Goal: Task Accomplishment & Management: Complete application form

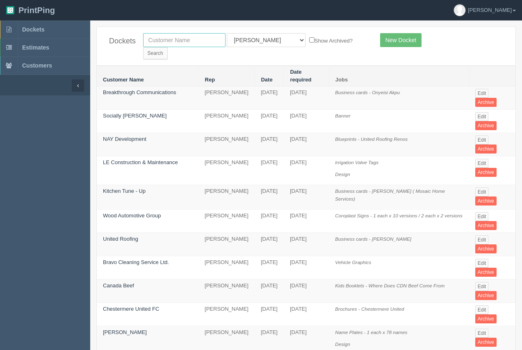
click at [160, 43] on input "text" at bounding box center [184, 40] width 82 height 14
type input "[PERSON_NAME]"
click at [168, 47] on input "Search" at bounding box center [155, 53] width 25 height 12
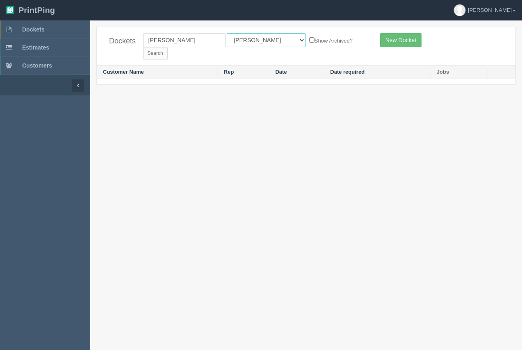
click at [254, 40] on select "All Users Ali Ali Test 1 Aly Amy Ankit Arif Brandon Dan France Greg Jim Mark Ma…" at bounding box center [266, 40] width 79 height 14
select select
click at [227, 33] on select "All Users Ali Ali Test 1 Aly Amy Ankit Arif Brandon Dan France Greg Jim Mark Ma…" at bounding box center [266, 40] width 79 height 14
drag, startPoint x: 325, startPoint y: 38, endPoint x: 314, endPoint y: 41, distance: 11.7
click at [168, 47] on input "Search" at bounding box center [155, 53] width 25 height 12
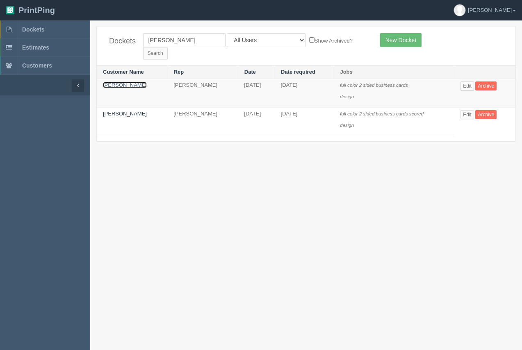
click at [118, 82] on link "Cheryl King" at bounding box center [125, 85] width 44 height 6
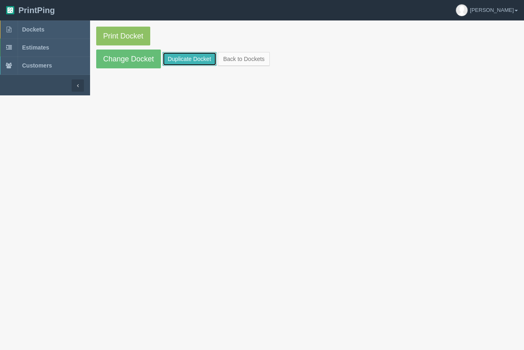
click at [193, 54] on link "Duplicate Docket" at bounding box center [190, 59] width 54 height 14
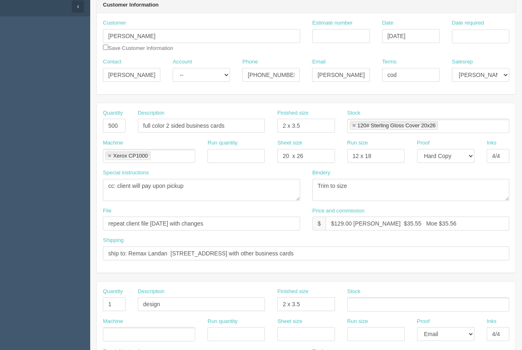
scroll to position [83, 0]
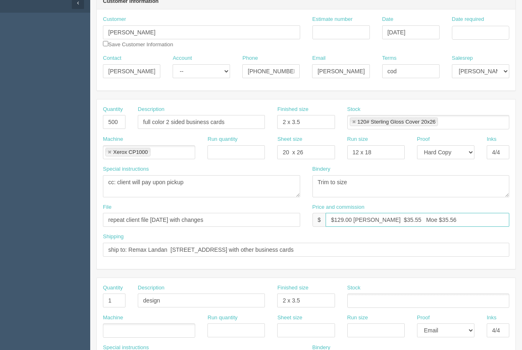
drag, startPoint x: 352, startPoint y: 220, endPoint x: 337, endPoint y: 222, distance: 14.4
click at [337, 222] on input "$129.00 Steve $35.55 Moe $35.56" at bounding box center [417, 220] width 184 height 14
type input "$115.00 Steve $35.55 Moe $35.56"
drag, startPoint x: 362, startPoint y: 186, endPoint x: 309, endPoint y: 186, distance: 53.3
click at [309, 186] on div "Bindery Trim to size" at bounding box center [410, 185] width 209 height 38
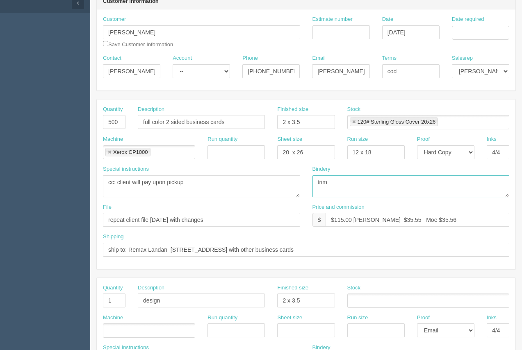
type textarea "trim"
drag, startPoint x: 204, startPoint y: 185, endPoint x: 80, endPoint y: 184, distance: 123.3
click at [80, 184] on section "Dockets Estimates Customers" at bounding box center [261, 300] width 522 height 724
drag, startPoint x: 316, startPoint y: 148, endPoint x: 260, endPoint y: 155, distance: 57.1
click at [260, 155] on div "Machine Xerox CP1000 Xerox CP1000 Run quantity Sheet size 20 x 26 Run size 12 x…" at bounding box center [306, 151] width 418 height 30
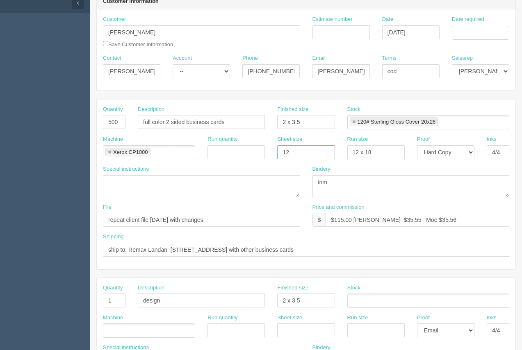
type input "12 x 18"
click at [355, 123] on link at bounding box center [353, 122] width 5 height 5
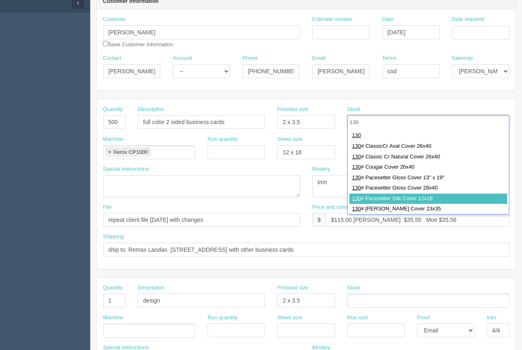
type input "130"
type input "130# Pacesetter Silk Cover 12x18"
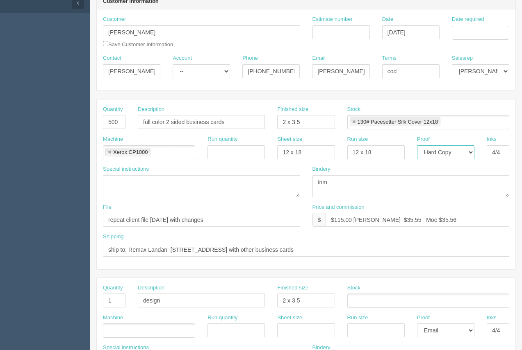
drag, startPoint x: 456, startPoint y: 153, endPoint x: 453, endPoint y: 159, distance: 6.8
click at [456, 153] on select "-- Email Hard Copy" at bounding box center [445, 152] width 57 height 14
select select
click at [417, 145] on select "-- Email Hard Copy" at bounding box center [445, 152] width 57 height 14
drag, startPoint x: 241, startPoint y: 123, endPoint x: 140, endPoint y: 127, distance: 101.3
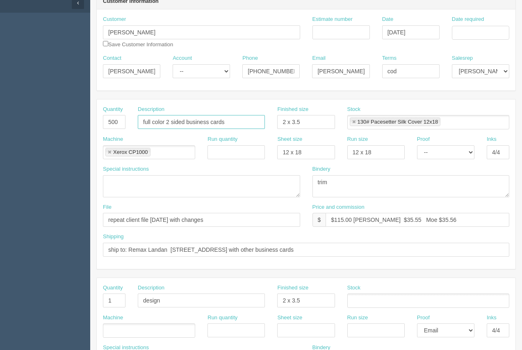
click at [139, 128] on input "full color 2 sided business cards" at bounding box center [201, 122] width 127 height 14
type input "Business cards"
drag, startPoint x: 327, startPoint y: 121, endPoint x: 278, endPoint y: 122, distance: 49.6
click at [278, 122] on input "2 x 3.5" at bounding box center [305, 122] width 57 height 14
type input "3.5 x 2"
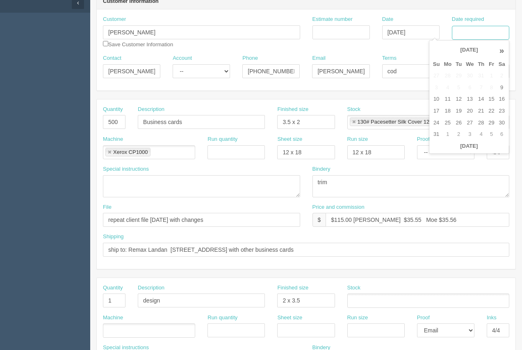
drag, startPoint x: 464, startPoint y: 34, endPoint x: 462, endPoint y: 39, distance: 4.6
click at [464, 34] on input "Date required" at bounding box center [480, 33] width 57 height 14
click at [443, 116] on td "18" at bounding box center [447, 111] width 12 height 12
click at [459, 113] on td "19" at bounding box center [458, 111] width 10 height 12
type input "August 19, 2025"
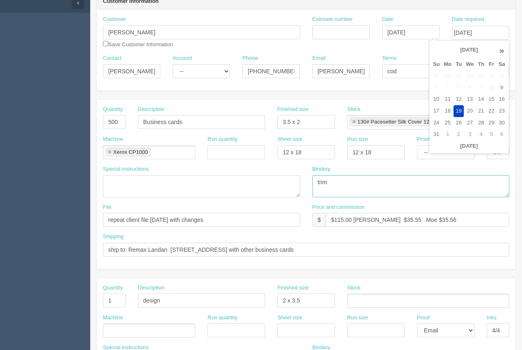
click at [363, 183] on textarea "Trim to size" at bounding box center [410, 186] width 197 height 22
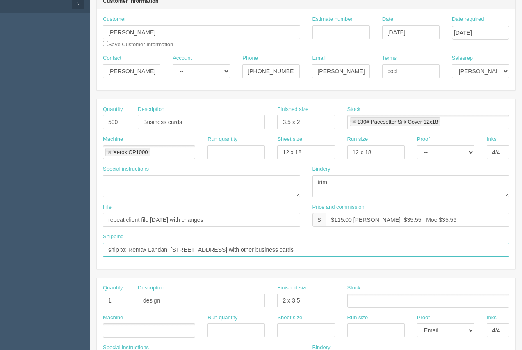
drag, startPoint x: 324, startPoint y: 249, endPoint x: 84, endPoint y: 235, distance: 240.1
click at [84, 235] on section "Dockets Estimates Customers" at bounding box center [261, 300] width 522 height 724
type input "Call / Email for pick up"
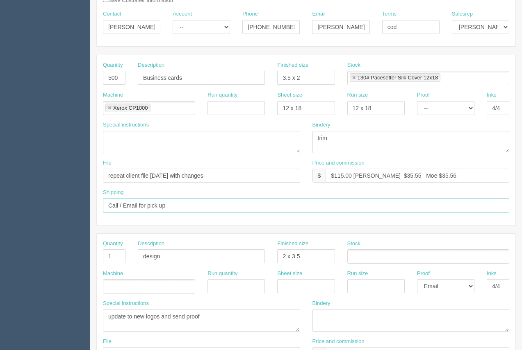
scroll to position [132, 0]
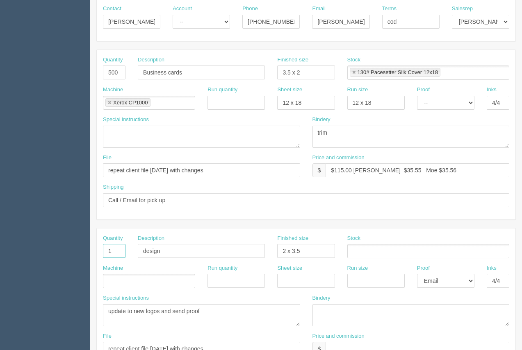
drag, startPoint x: 120, startPoint y: 250, endPoint x: 104, endPoint y: 252, distance: 16.9
click at [103, 252] on input "1" at bounding box center [114, 251] width 23 height 14
type input "500"
drag, startPoint x: 159, startPoint y: 253, endPoint x: 127, endPoint y: 254, distance: 32.4
click at [127, 254] on div "Quantity 500 Description design Finished size 2 x 3.5 Stock" at bounding box center [306, 250] width 418 height 30
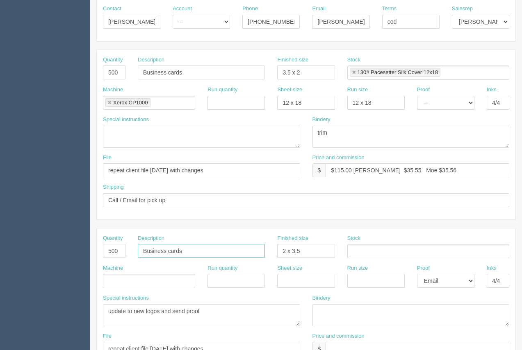
type input "Business cards"
drag, startPoint x: 309, startPoint y: 251, endPoint x: 252, endPoint y: 247, distance: 56.7
click at [252, 247] on div "Quantity 500 Description Business cards Finished size 2 x 3.5 Stock" at bounding box center [306, 250] width 418 height 30
type input "7" x 2""
click at [374, 255] on ul at bounding box center [428, 251] width 162 height 14
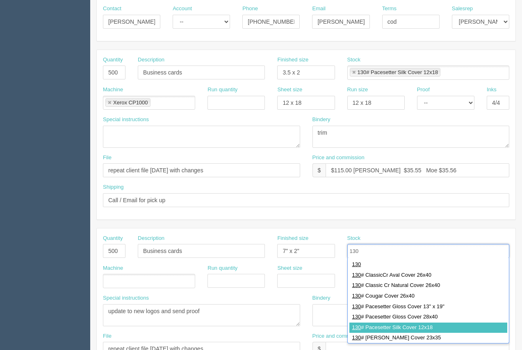
type input "130"
type input "130# Pacesetter Silk Cover 12x18"
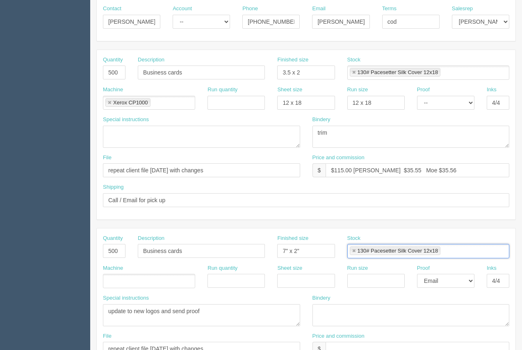
click at [164, 282] on ul at bounding box center [149, 281] width 92 height 14
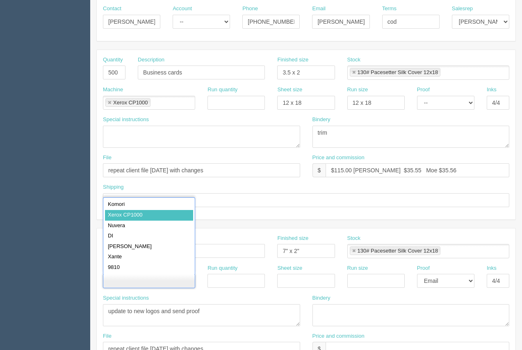
drag, startPoint x: 141, startPoint y: 216, endPoint x: 148, endPoint y: 225, distance: 11.3
type input "Xerox CP1000"
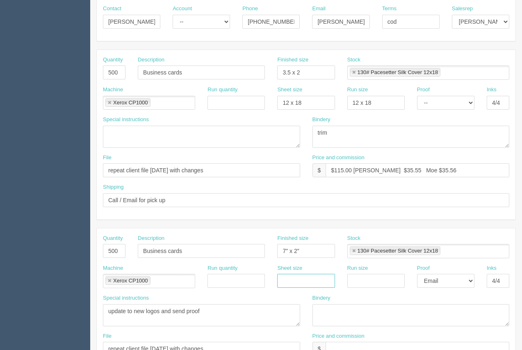
click at [288, 283] on input "text" at bounding box center [305, 281] width 57 height 14
type input "12 x 18"
click at [369, 286] on input "text" at bounding box center [375, 281] width 57 height 14
type input "12 x 18"
drag, startPoint x: 457, startPoint y: 277, endPoint x: 449, endPoint y: 286, distance: 11.6
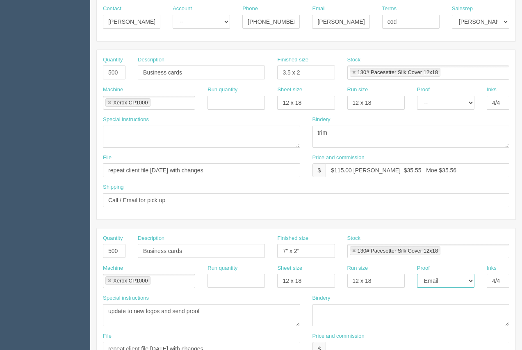
click at [457, 277] on select "-- Email Hard Copy" at bounding box center [445, 281] width 57 height 14
select select
click at [417, 274] on select "-- Email Hard Copy" at bounding box center [445, 281] width 57 height 14
click at [501, 281] on input "4/4" at bounding box center [497, 281] width 23 height 14
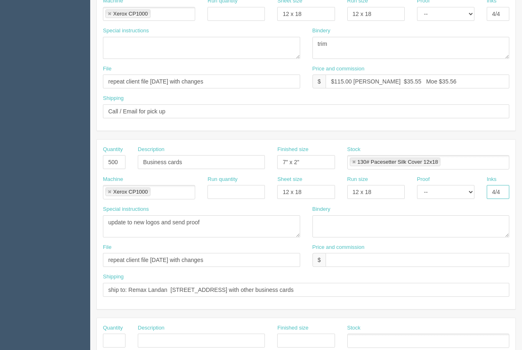
scroll to position [220, 0]
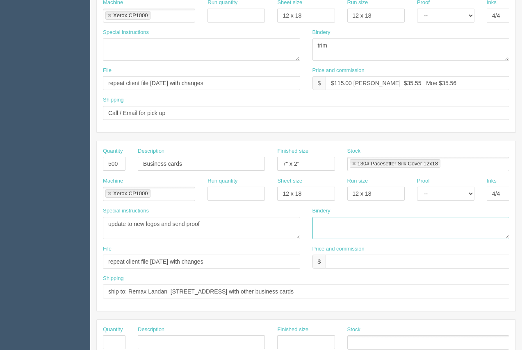
click at [346, 228] on textarea at bounding box center [410, 228] width 197 height 22
drag, startPoint x: 347, startPoint y: 224, endPoint x: 308, endPoint y: 218, distance: 39.3
click at [308, 218] on div "Bindery trim, score" at bounding box center [410, 226] width 209 height 38
type textarea "score , trim - see instruc"
drag, startPoint x: 225, startPoint y: 217, endPoint x: 117, endPoint y: 225, distance: 108.5
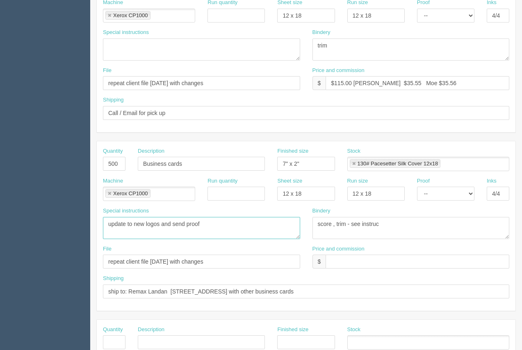
click at [103, 232] on textarea "update to new logos and send proof" at bounding box center [201, 228] width 197 height 22
paste textarea "Please use the better scoring machine"
type textarea "Please use the better scoring machine"
click at [332, 266] on input "text" at bounding box center [417, 262] width 184 height 14
type input "280.00"
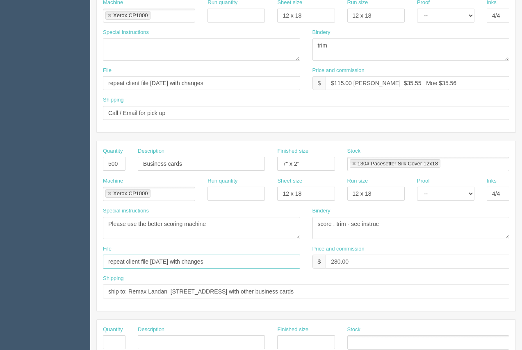
drag, startPoint x: 227, startPoint y: 266, endPoint x: 105, endPoint y: 264, distance: 122.1
click at [105, 264] on input "repeat client file 5/26/2016 with changes" at bounding box center [201, 262] width 197 height 14
type input "files@allrush.ca"
drag, startPoint x: 218, startPoint y: 82, endPoint x: 46, endPoint y: 83, distance: 172.5
click at [46, 83] on section "Dockets Estimates Customers" at bounding box center [261, 163] width 522 height 724
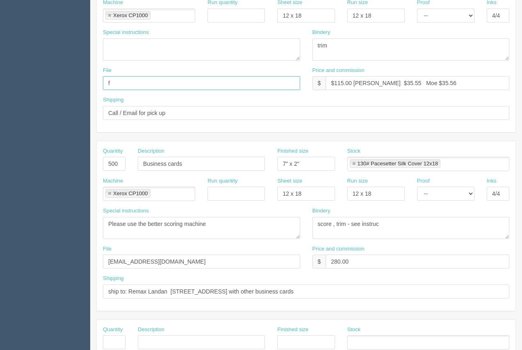
type input "files@allrush.ca."
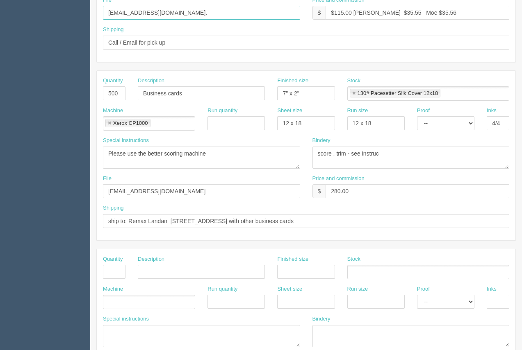
scroll to position [306, 0]
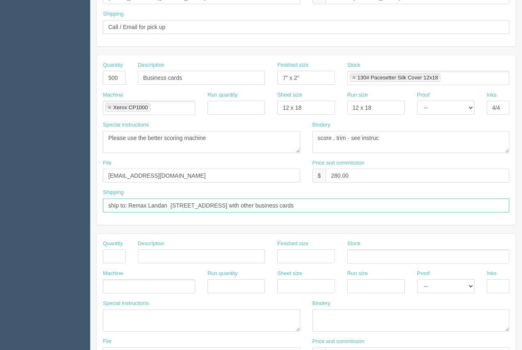
drag, startPoint x: 280, startPoint y: 208, endPoint x: 88, endPoint y: 195, distance: 193.0
click at [88, 195] on section "Dockets Estimates Customers" at bounding box center [261, 77] width 522 height 724
type input "Above"
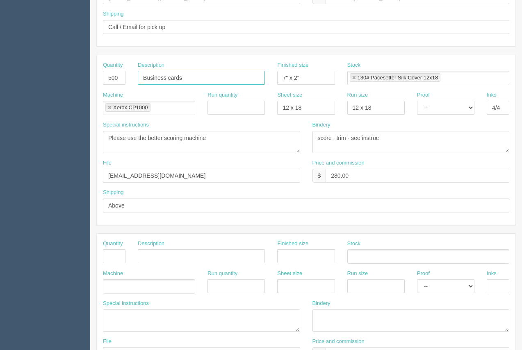
click at [195, 79] on input "Business cards" at bounding box center [201, 78] width 127 height 14
type input "Business cards - Folding card"
click at [371, 177] on input "280.00" at bounding box center [417, 176] width 184 height 14
click at [333, 175] on input "280.00" at bounding box center [417, 176] width 184 height 14
click at [365, 172] on input "$280.00" at bounding box center [417, 176] width 184 height 14
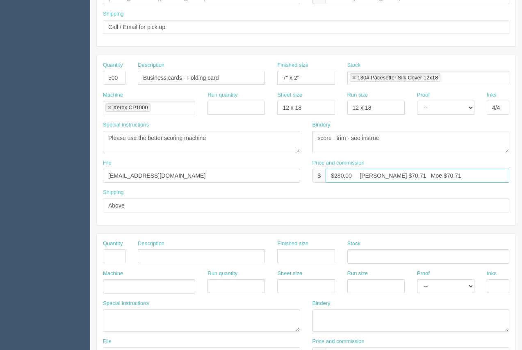
type input "$280.00 Arif $70.71 Moe $70.71"
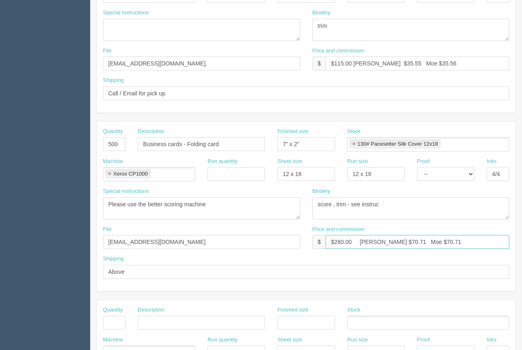
scroll to position [245, 0]
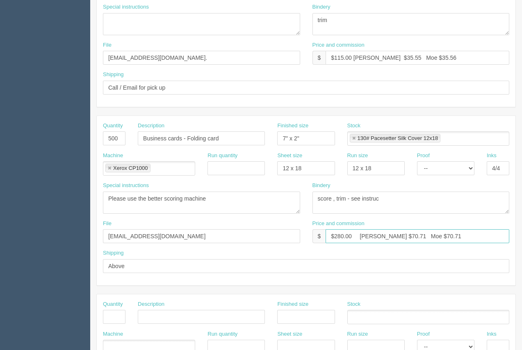
click at [386, 236] on input "$280.00 Arif $70.71 Moe $70.71" at bounding box center [417, 236] width 184 height 14
drag, startPoint x: 386, startPoint y: 60, endPoint x: 373, endPoint y: 62, distance: 13.7
click at [373, 62] on input "$115.00 Steve $35.55 Moe $35.56" at bounding box center [417, 58] width 184 height 14
drag, startPoint x: 418, startPoint y: 57, endPoint x: 413, endPoint y: 57, distance: 5.0
click at [413, 57] on input "$115.00 Steve $31.21 Moe $35.56" at bounding box center [417, 58] width 184 height 14
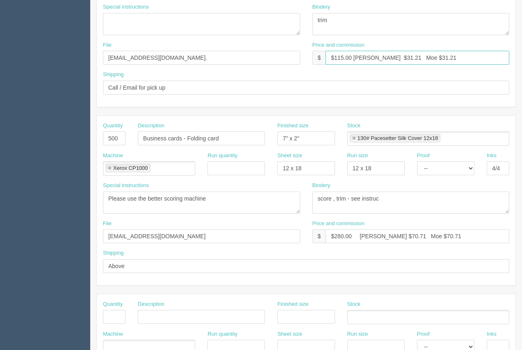
type input "$115.00 Steve $31.21 Moe $31.21"
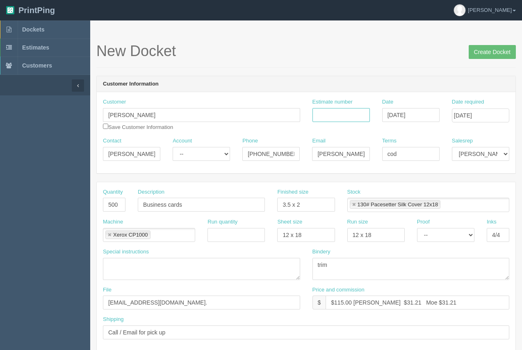
click at [333, 120] on input "Estimate number" at bounding box center [340, 115] width 57 height 14
click at [318, 116] on input "92090" at bounding box center [340, 115] width 57 height 14
drag, startPoint x: 338, startPoint y: 115, endPoint x: 279, endPoint y: 113, distance: 59.1
click at [306, 110] on div "Estimate number 92079 / 92090" at bounding box center [341, 113] width 70 height 30
click at [333, 116] on input "92090" at bounding box center [340, 115] width 57 height 14
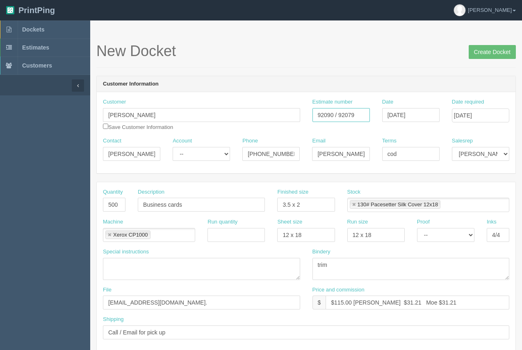
type input "92090 / 92079"
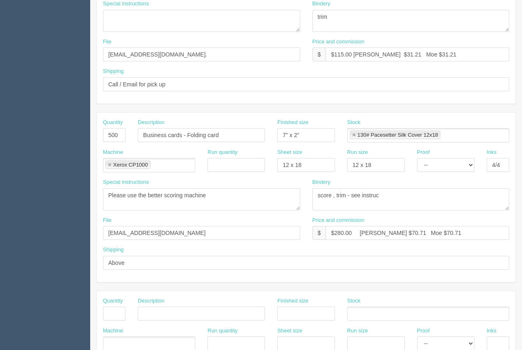
scroll to position [245, 0]
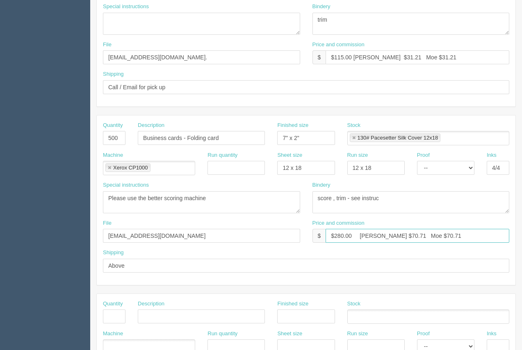
drag, startPoint x: 388, startPoint y: 236, endPoint x: 378, endPoint y: 236, distance: 10.7
click at [378, 236] on input "$280.00 Arif $70.71 Moe $70.71" at bounding box center [417, 236] width 184 height 14
drag, startPoint x: 440, startPoint y: 235, endPoint x: 413, endPoint y: 237, distance: 26.7
click at [413, 237] on input "$280.00 Arif $71.97 Moe $70.71" at bounding box center [417, 236] width 184 height 14
click at [343, 235] on input "$280.00 Arif $71.97 Moe $71.97" at bounding box center [417, 236] width 184 height 14
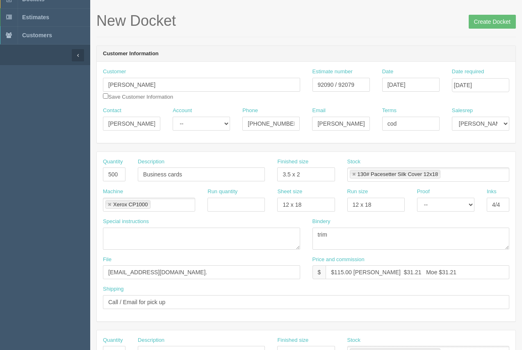
scroll to position [32, 0]
type input "$250.00 Arif $71.97 Moe $71.97"
drag, startPoint x: 499, startPoint y: 21, endPoint x: 60, endPoint y: 72, distance: 441.8
click at [498, 23] on input "Create Docket" at bounding box center [491, 21] width 47 height 14
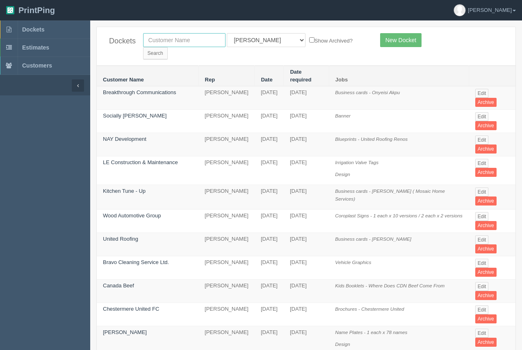
click at [176, 44] on input "text" at bounding box center [184, 40] width 82 height 14
type input "west 10th"
click at [342, 47] on div "Dockets west 10th All Users Ali Ali Test 1 Aly Amy Ankit Arif Brandon Dan Franc…" at bounding box center [306, 46] width 418 height 39
click at [168, 47] on input "Search" at bounding box center [155, 53] width 25 height 12
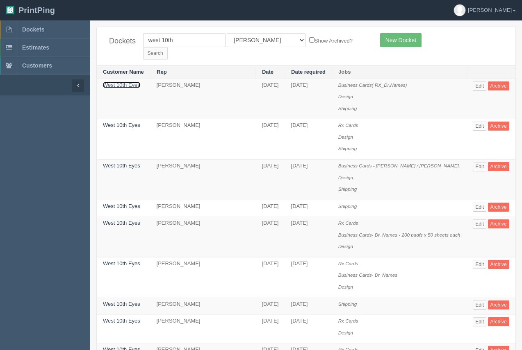
click at [132, 82] on link "West 10th Eyes" at bounding box center [121, 85] width 37 height 6
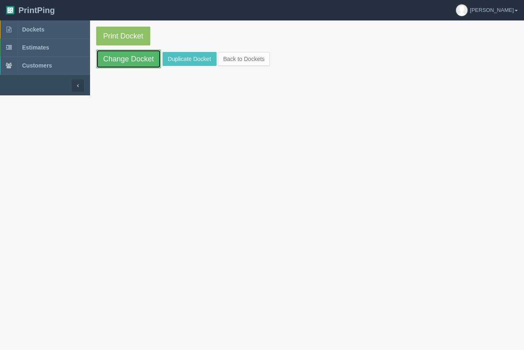
click at [136, 62] on link "Change Docket" at bounding box center [128, 59] width 65 height 19
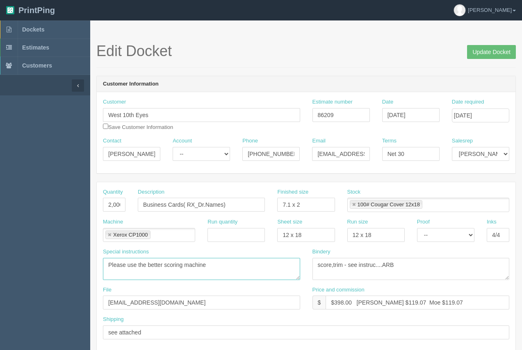
drag, startPoint x: 168, startPoint y: 264, endPoint x: 112, endPoint y: 265, distance: 56.1
click at [38, 29] on span "Dockets" at bounding box center [33, 29] width 22 height 7
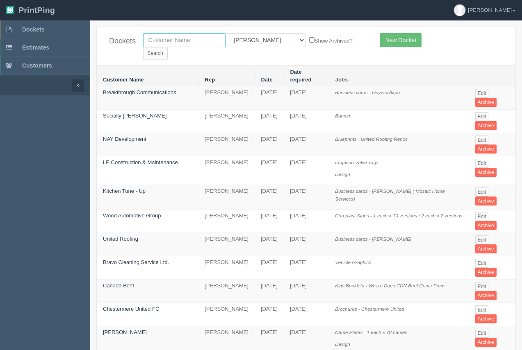
click at [182, 44] on input "text" at bounding box center [184, 40] width 82 height 14
type input "[PERSON_NAME]"
click at [250, 39] on select "All Users [PERSON_NAME] Test 1 [PERSON_NAME] [PERSON_NAME] [PERSON_NAME] France…" at bounding box center [266, 40] width 79 height 14
click at [168, 47] on input "Search" at bounding box center [155, 53] width 25 height 12
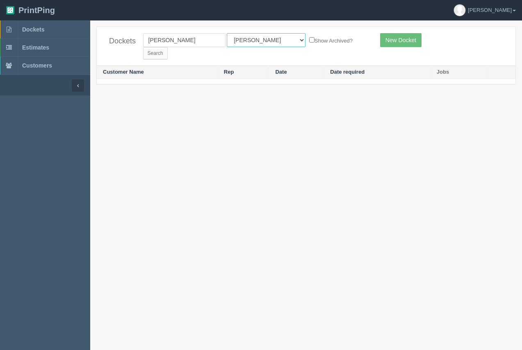
drag, startPoint x: 243, startPoint y: 40, endPoint x: 245, endPoint y: 46, distance: 6.8
click at [243, 40] on select "All Users [PERSON_NAME] Test 1 [PERSON_NAME] [PERSON_NAME] [PERSON_NAME] France…" at bounding box center [266, 40] width 79 height 14
select select
click at [227, 33] on select "All Users [PERSON_NAME] Test 1 [PERSON_NAME] [PERSON_NAME] [PERSON_NAME] France…" at bounding box center [266, 40] width 79 height 14
drag, startPoint x: 331, startPoint y: 39, endPoint x: 310, endPoint y: 46, distance: 22.0
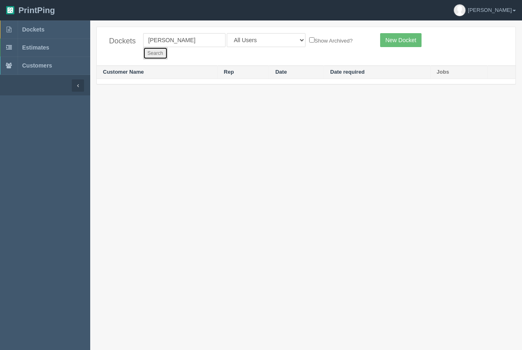
click at [168, 47] on input "Search" at bounding box center [155, 53] width 25 height 12
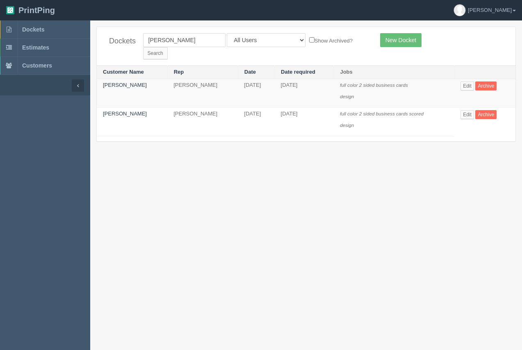
click at [129, 107] on td "Cheryl King" at bounding box center [132, 121] width 70 height 29
click at [122, 111] on link "Cheryl King" at bounding box center [125, 114] width 44 height 6
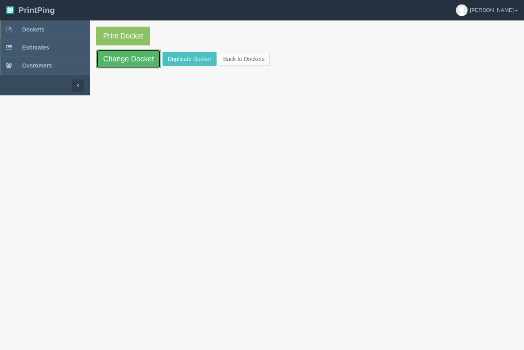
click at [135, 64] on link "Change Docket" at bounding box center [128, 59] width 65 height 19
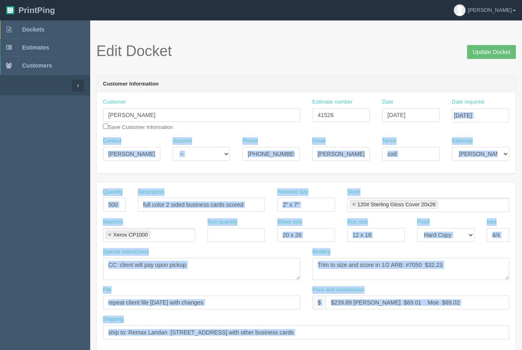
drag, startPoint x: 521, startPoint y: 128, endPoint x: 522, endPoint y: 150, distance: 21.8
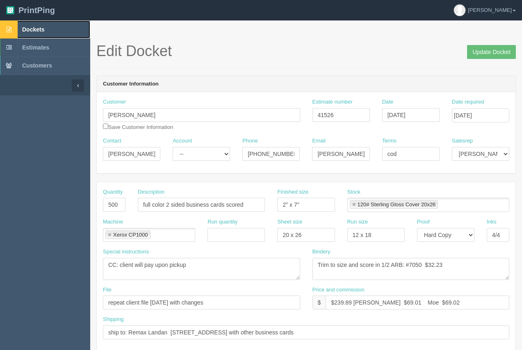
click at [36, 30] on span "Dockets" at bounding box center [33, 29] width 22 height 7
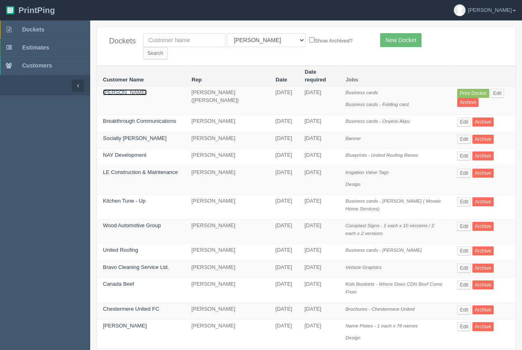
click at [118, 89] on link "Cheryl King" at bounding box center [125, 92] width 44 height 6
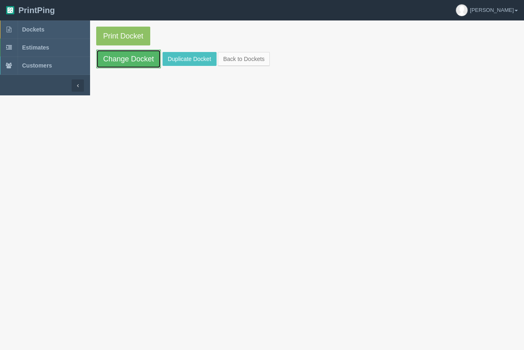
click at [129, 62] on link "Change Docket" at bounding box center [128, 59] width 65 height 19
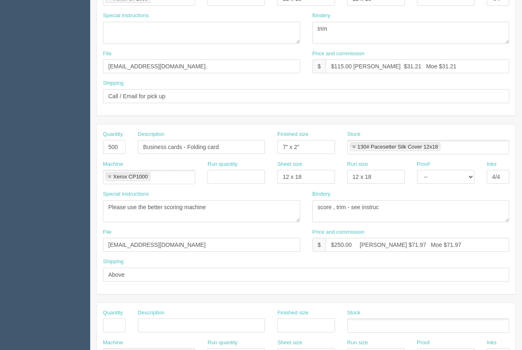
scroll to position [231, 0]
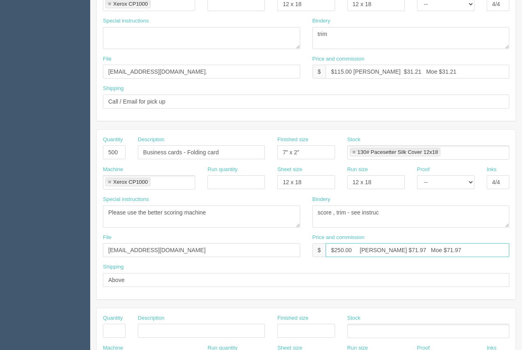
drag, startPoint x: 388, startPoint y: 250, endPoint x: 378, endPoint y: 245, distance: 11.7
click at [378, 245] on input "$250.00 Arif $71.97 Moe $71.97" at bounding box center [417, 250] width 184 height 14
drag, startPoint x: 429, startPoint y: 250, endPoint x: 412, endPoint y: 250, distance: 17.2
click at [412, 250] on input "$250.00 Arif $76.97 Moe $71.97" at bounding box center [417, 250] width 184 height 14
click at [340, 251] on input "$250.00 Arif $76.97 Moe $76.97" at bounding box center [417, 250] width 184 height 14
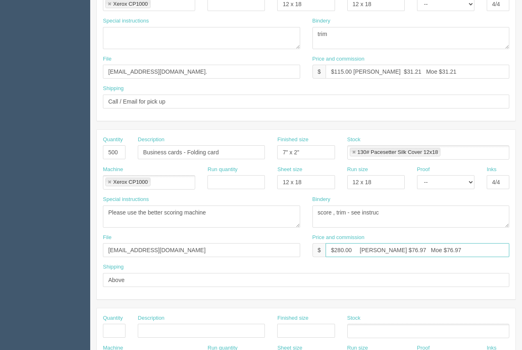
type input "$280.00 Arif $76.97 Moe $76.97"
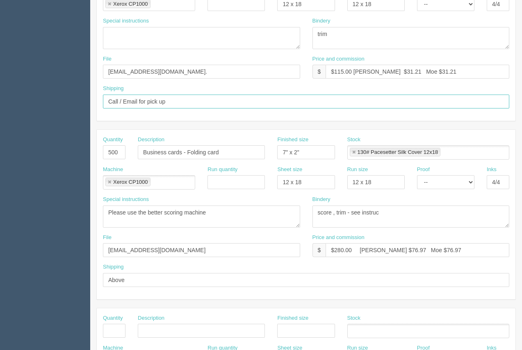
drag, startPoint x: 144, startPoint y: 107, endPoint x: 107, endPoint y: 105, distance: 37.3
click at [107, 105] on input "Call / Email for pick up" at bounding box center [306, 102] width 406 height 14
paste input "102, 279 Midpark Way SE Calgary, AB T2X 1M2"
type input "102, 279 Midpark Way SE Calgary, AB T2X 1M2 Attn: Cheryl King Deliver by 4pm Mo…"
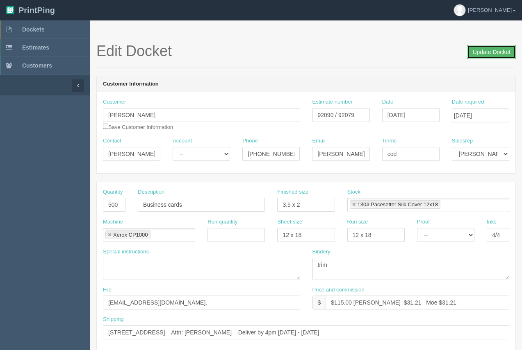
click at [492, 54] on input "Update Docket" at bounding box center [491, 52] width 49 height 14
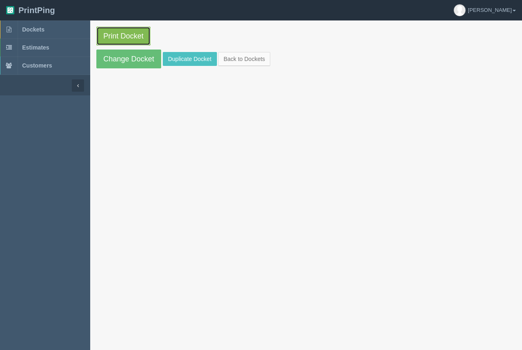
click at [130, 36] on link "Print Docket" at bounding box center [123, 36] width 54 height 19
